Goal: Task Accomplishment & Management: Manage account settings

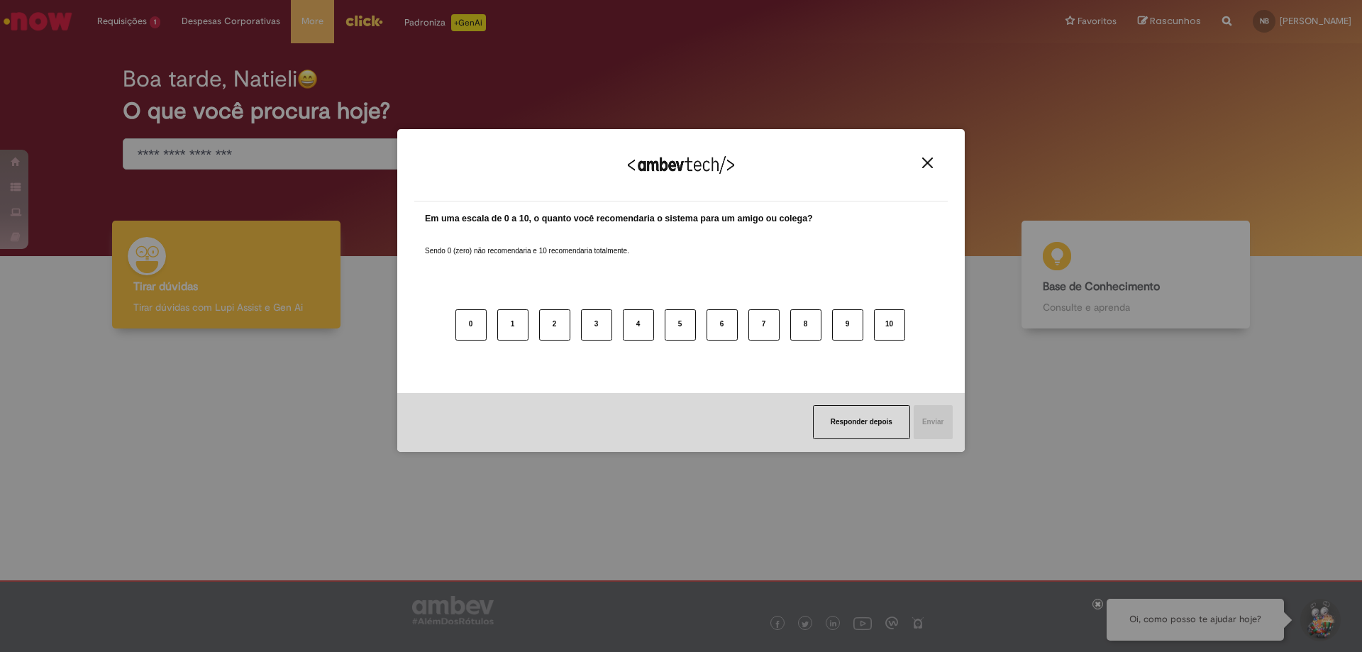
drag, startPoint x: 923, startPoint y: 167, endPoint x: 803, endPoint y: 158, distance: 120.9
click at [923, 166] on img "Close" at bounding box center [927, 162] width 11 height 11
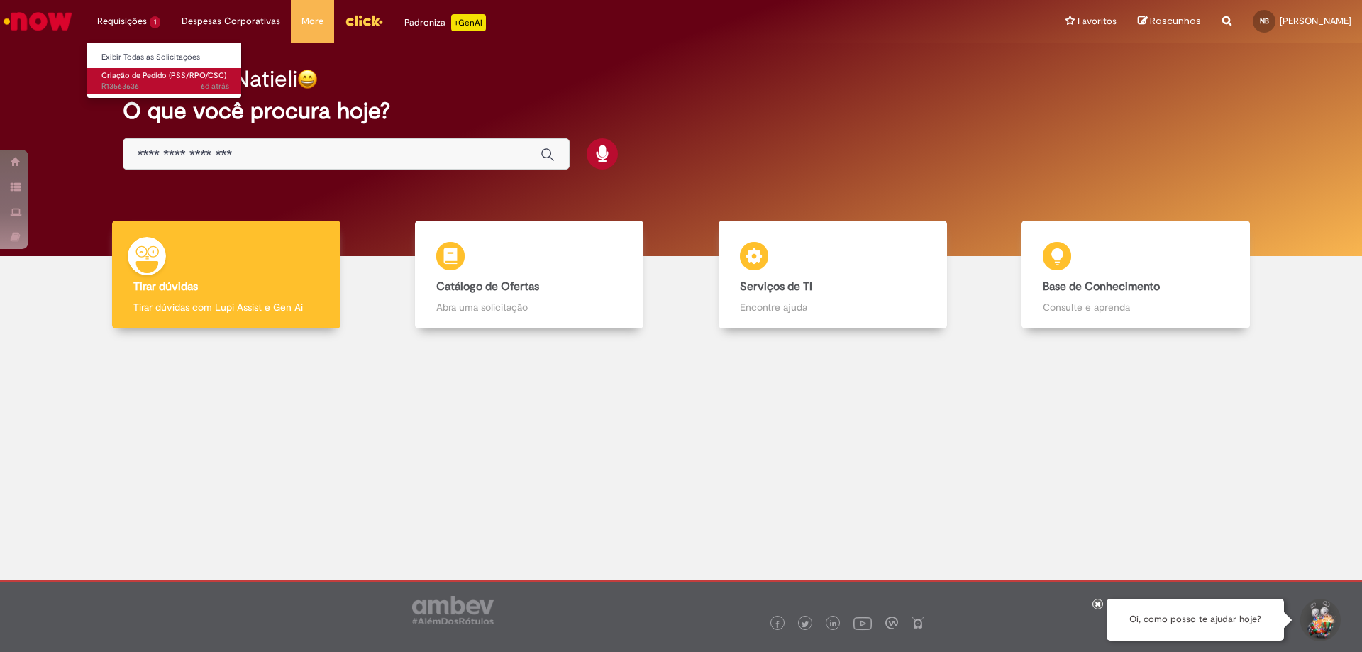
click at [157, 85] on span "6d atrás 6 dias atrás R13563636" at bounding box center [165, 86] width 128 height 11
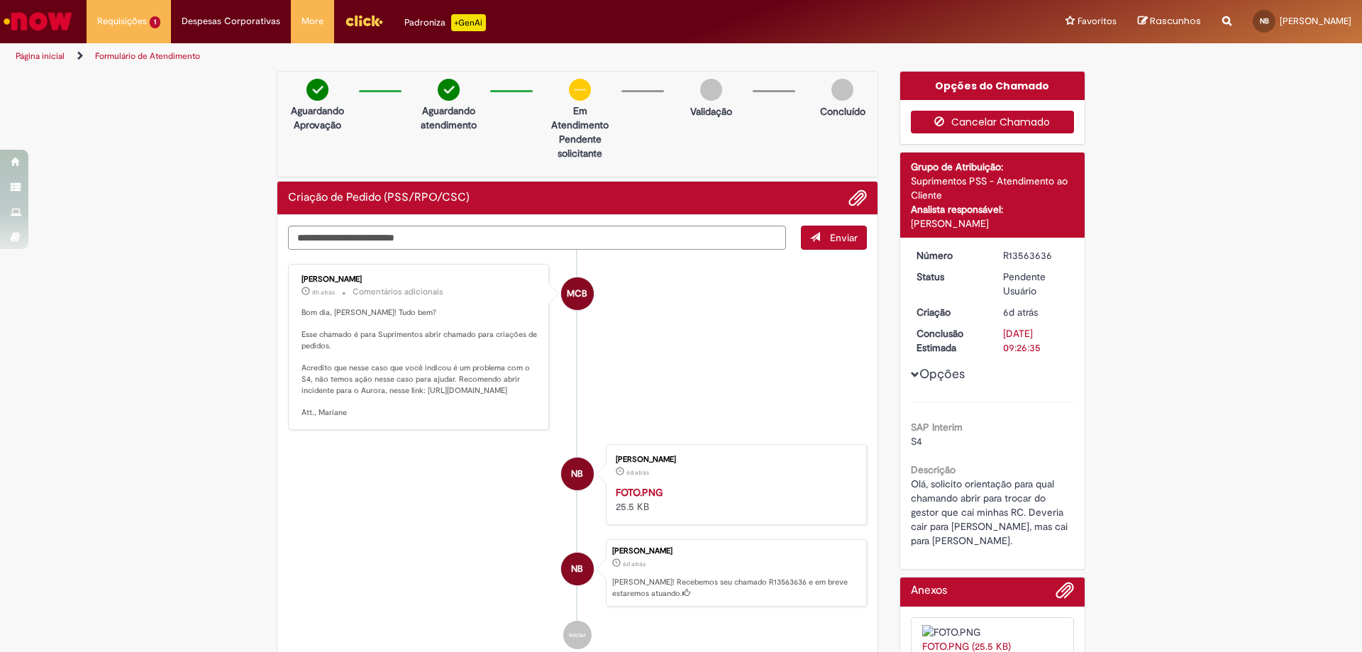
click at [982, 115] on button "Cancelar Chamado" at bounding box center [993, 122] width 164 height 23
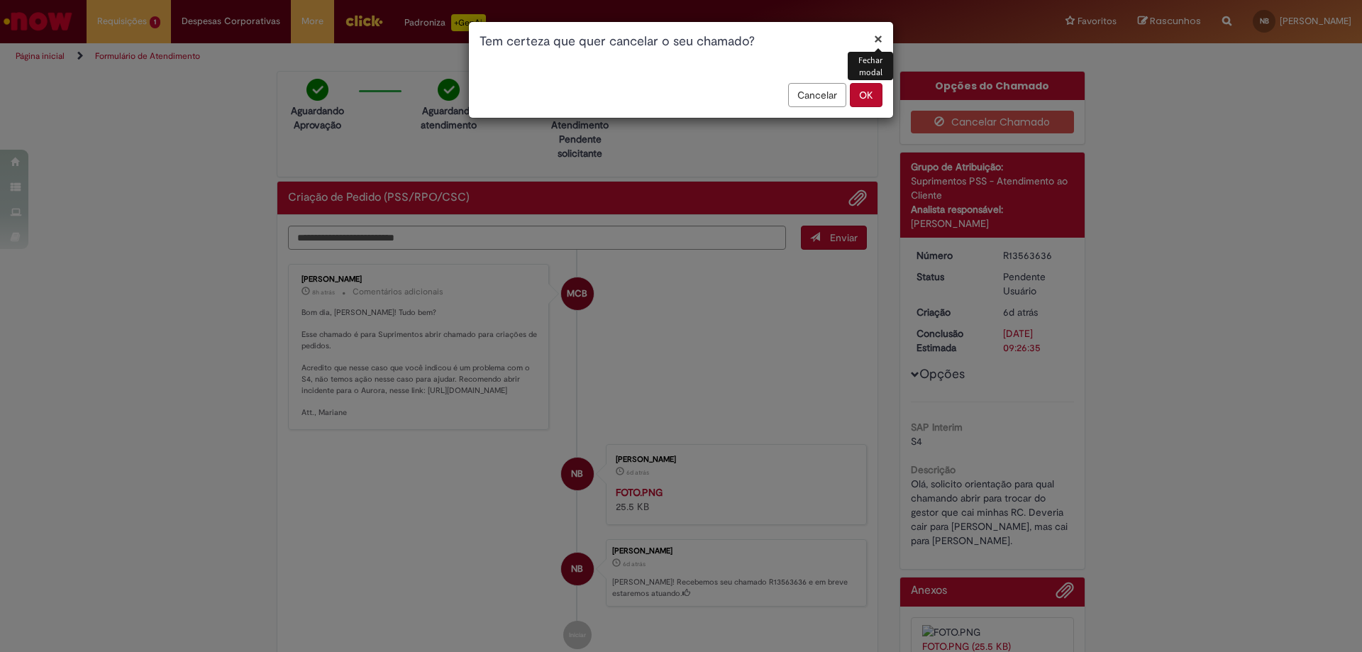
click at [863, 94] on button "OK" at bounding box center [866, 95] width 33 height 24
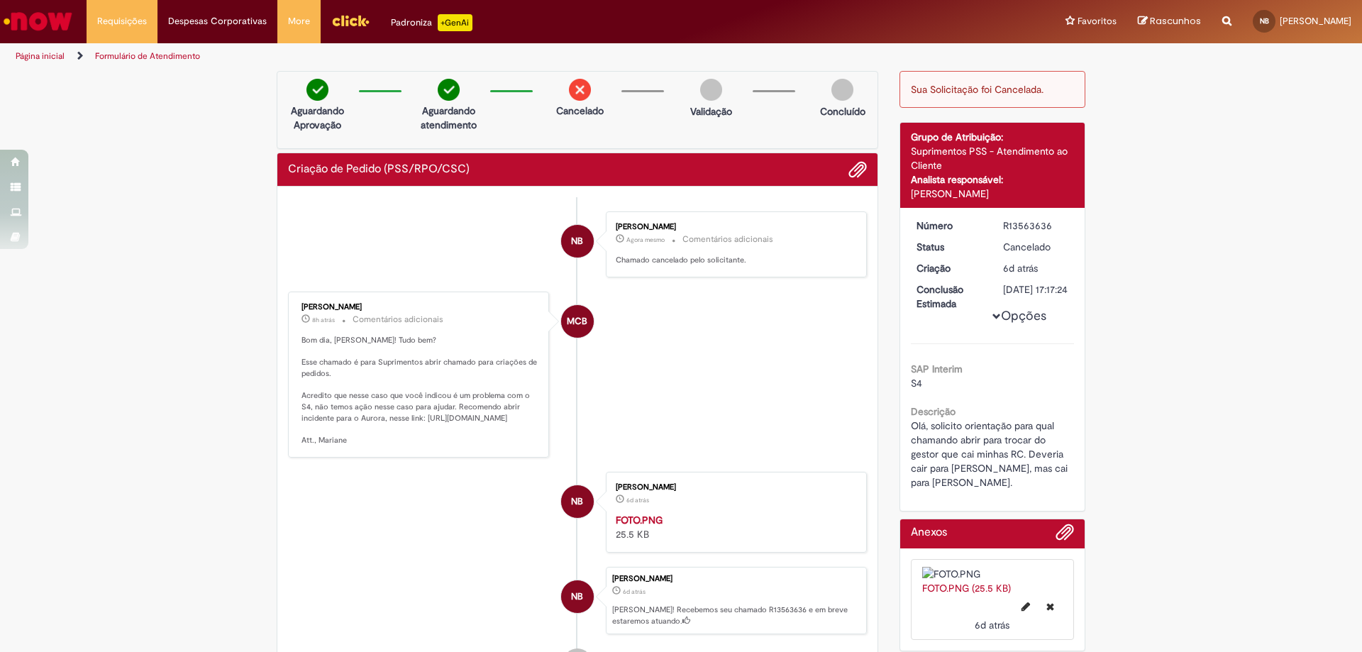
click at [29, 11] on img "Ir para a Homepage" at bounding box center [37, 21] width 73 height 28
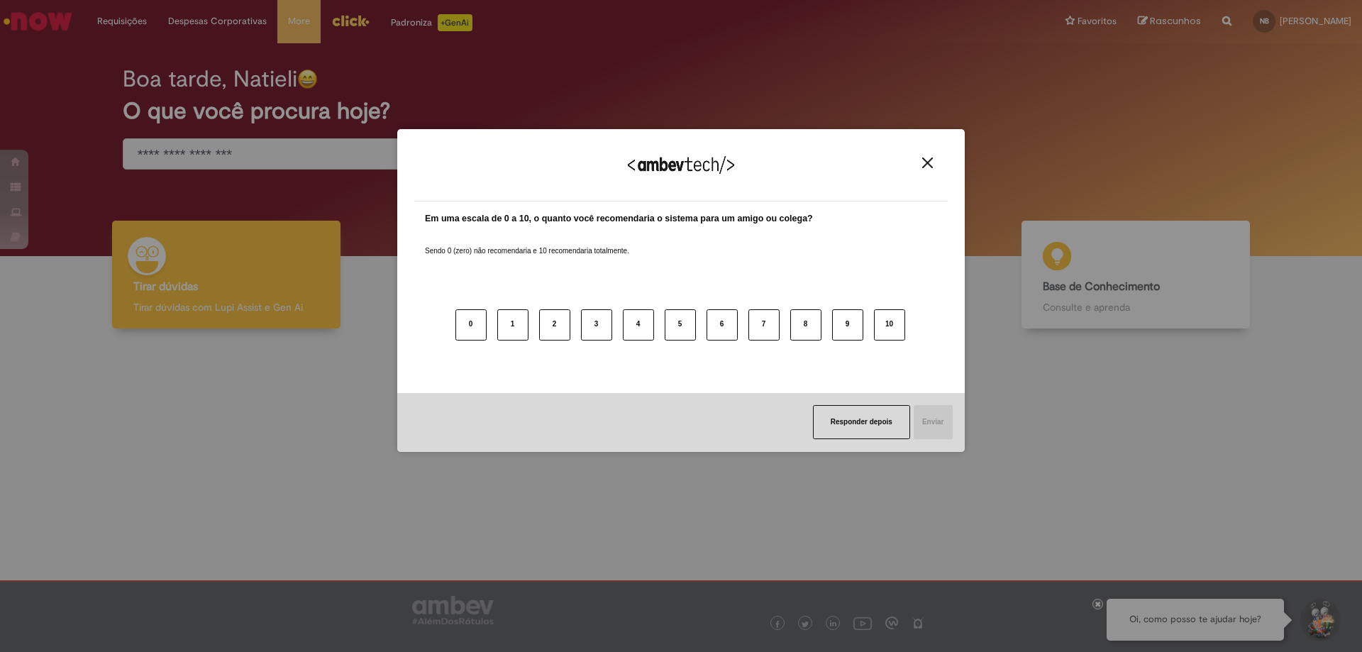
click at [922, 162] on img "Close" at bounding box center [927, 162] width 11 height 11
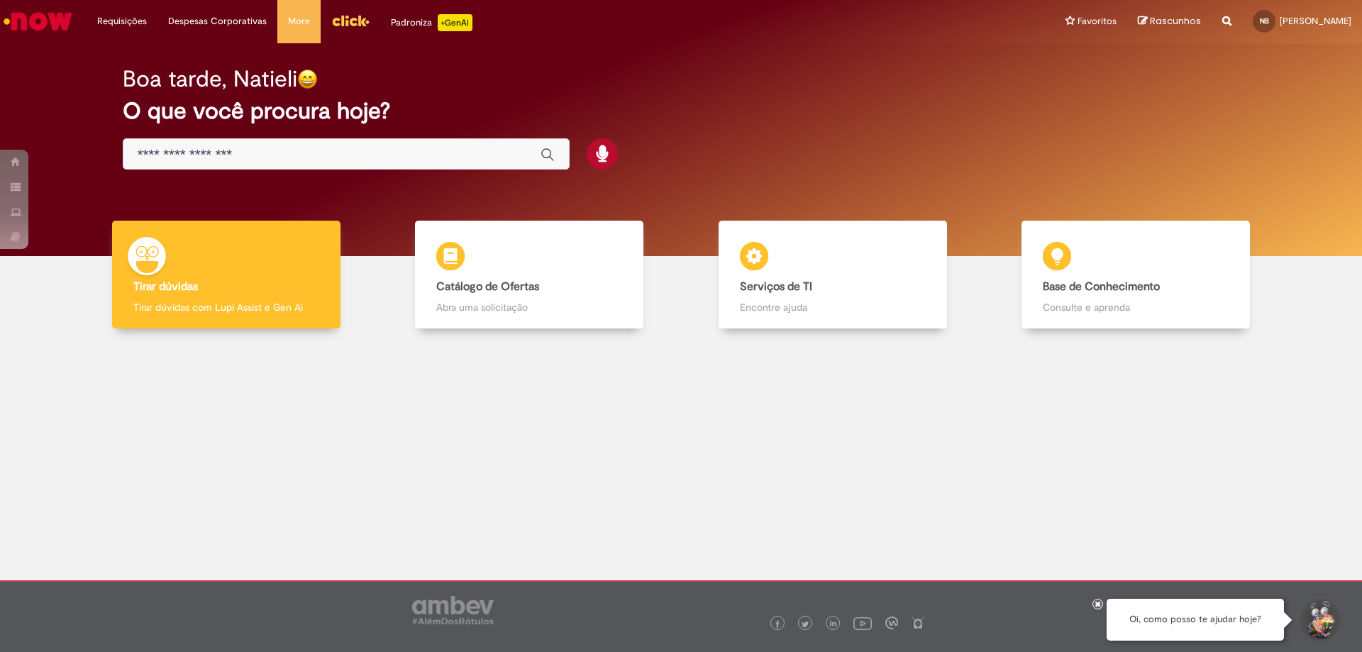
click at [927, 172] on div "Boa tarde, Natieli O que você procura hoje?" at bounding box center [681, 118] width 1167 height 121
